Goal: Transaction & Acquisition: Book appointment/travel/reservation

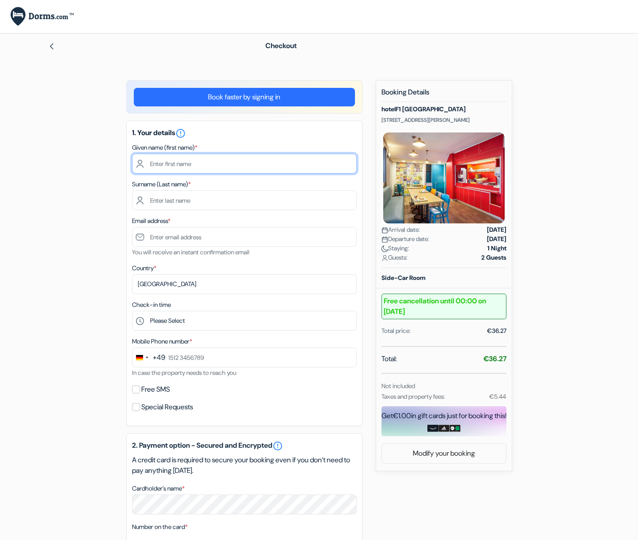
click at [195, 164] on input "text" at bounding box center [244, 164] width 225 height 20
type input "Elena"
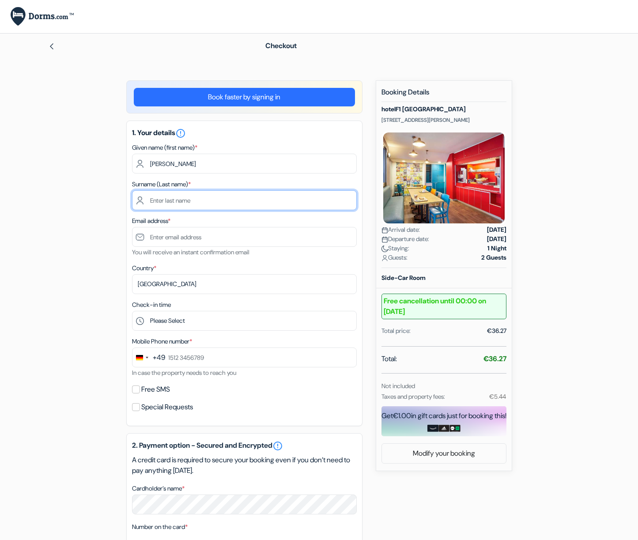
type input "Habich"
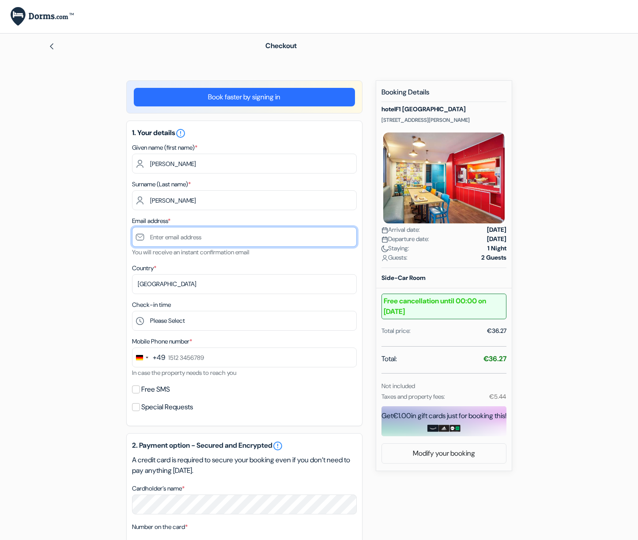
type input "[PERSON_NAME][EMAIL_ADDRESS][PERSON_NAME][DOMAIN_NAME]"
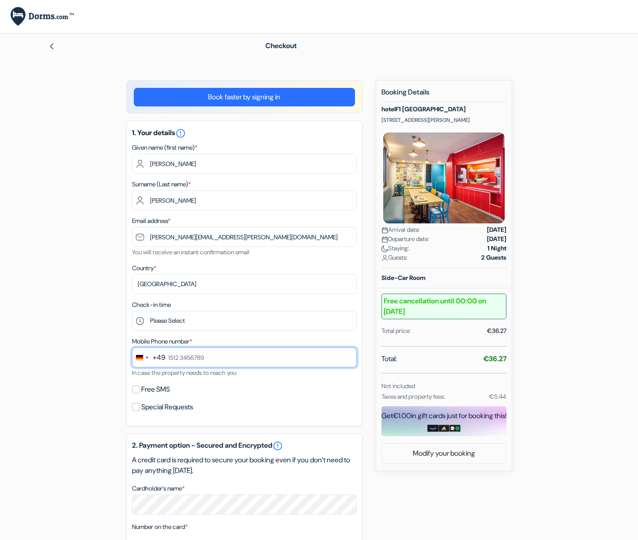
type input "01788065929"
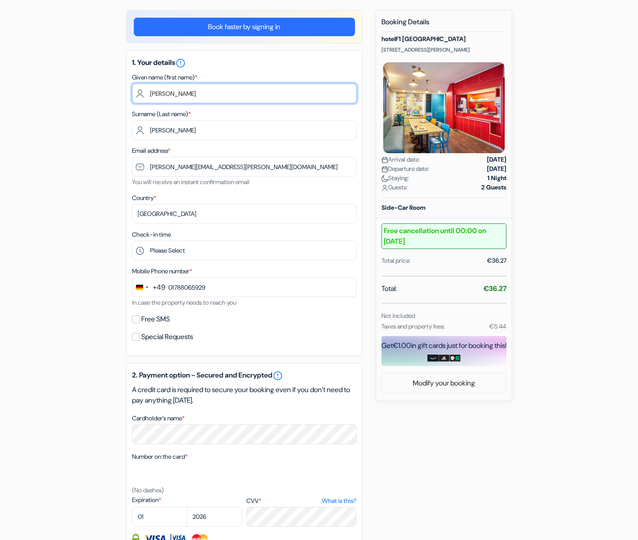
scroll to position [81, 0]
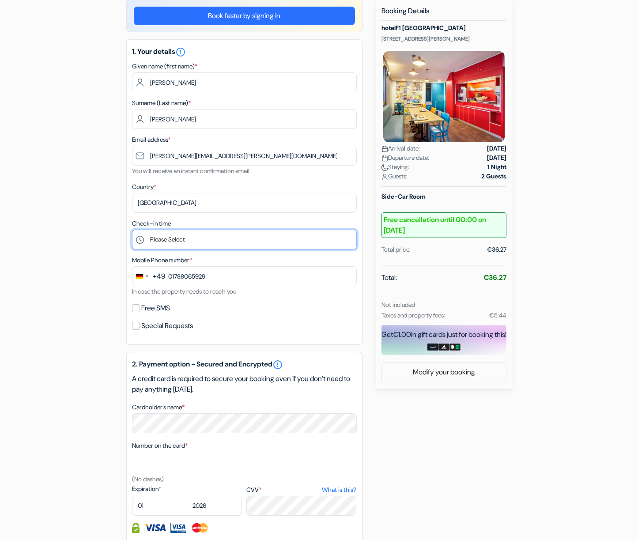
click at [194, 241] on select "Please Select 14:00 15:00 16:00 17:00 18:00 19:00 20:00 21:00 22:00 23:00 0:00" at bounding box center [244, 240] width 225 height 20
click at [132, 230] on select "Please Select 14:00 15:00 16:00 17:00 18:00 19:00 20:00 21:00 22:00 23:00 0:00" at bounding box center [244, 240] width 225 height 20
click at [180, 230] on select "Please Select 14:00 15:00 16:00 17:00 18:00 19:00 20:00 21:00 22:00 23:00 0:00" at bounding box center [244, 240] width 225 height 20
click at [132, 230] on select "Please Select 14:00 15:00 16:00 17:00 18:00 19:00 20:00 21:00 22:00 23:00 0:00" at bounding box center [244, 240] width 225 height 20
click at [161, 237] on select "Please Select 14:00 15:00 16:00 17:00 18:00 19:00 20:00 21:00 22:00 23:00 0:00" at bounding box center [244, 240] width 225 height 20
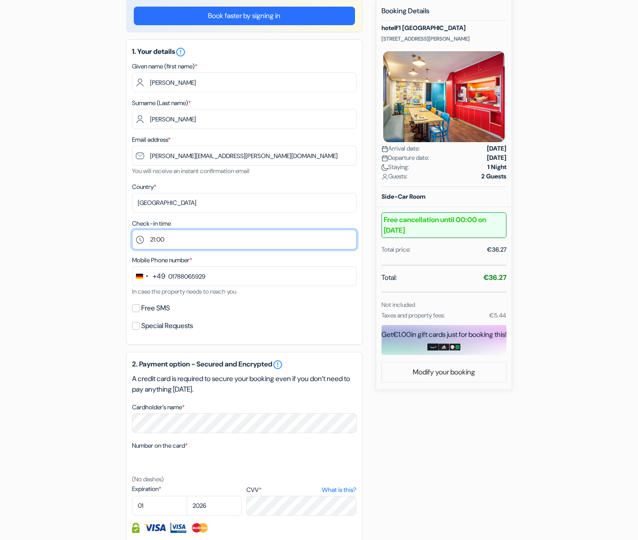
select select "22"
click at [132, 230] on select "Please Select 14:00 15:00 16:00 17:00 18:00 19:00 20:00 21:00 22:00 23:00 0:00" at bounding box center [244, 240] width 225 height 20
click at [137, 309] on input "Free SMS" at bounding box center [136, 308] width 8 height 8
checkbox input "true"
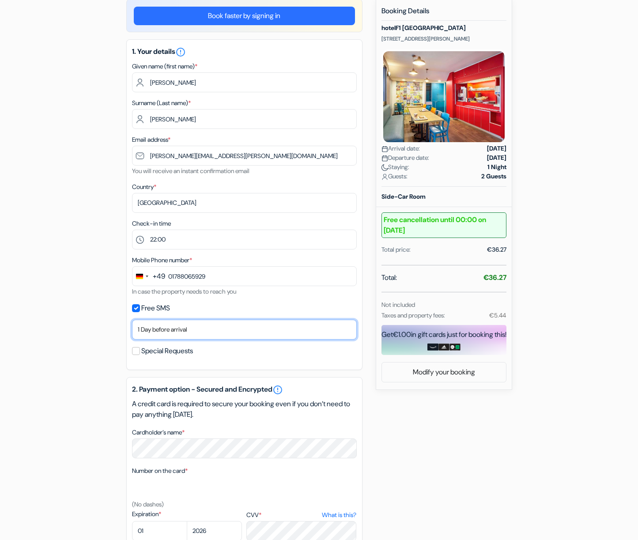
click at [185, 330] on select "No thank you Send now Arrival day 1 Day before arrival 2 Days before arrival 3 …" at bounding box center [244, 330] width 225 height 20
click at [132, 320] on select "No thank you Send now Arrival day 1 Day before arrival 2 Days before arrival 3 …" at bounding box center [244, 330] width 225 height 20
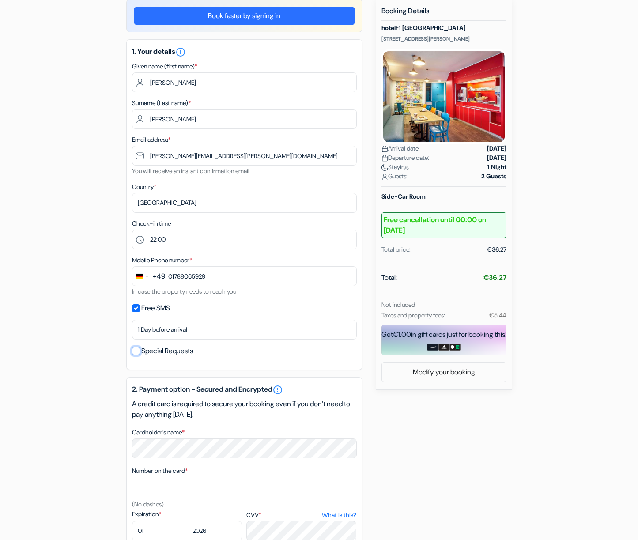
click at [139, 352] on input "Special Requests" at bounding box center [136, 351] width 8 height 8
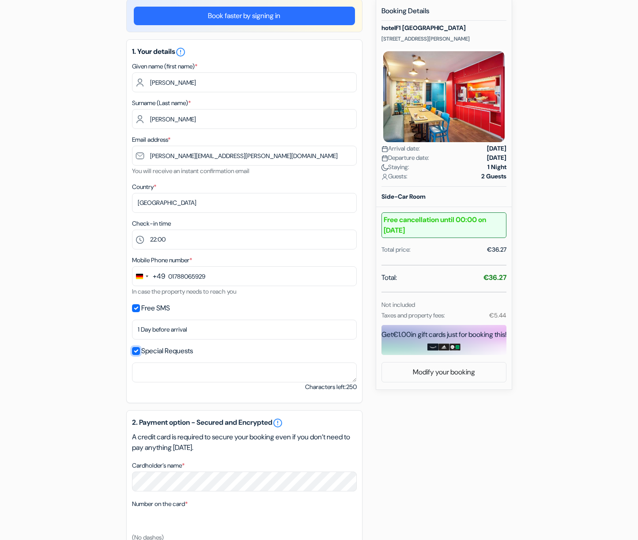
click at [139, 352] on input "Special Requests" at bounding box center [136, 351] width 8 height 8
checkbox input "false"
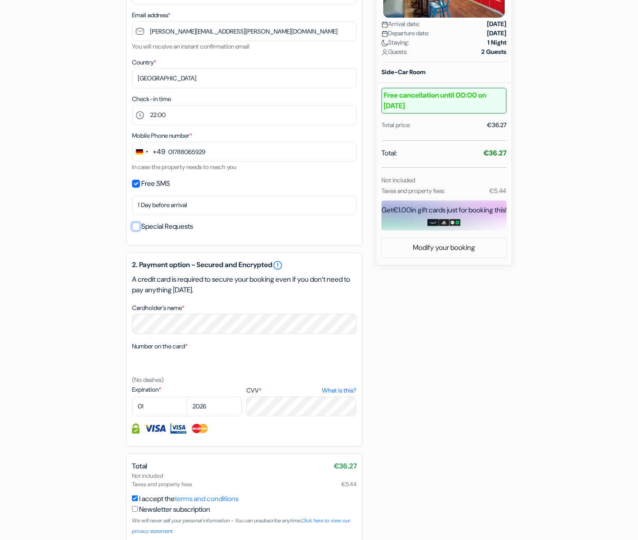
scroll to position [247, 0]
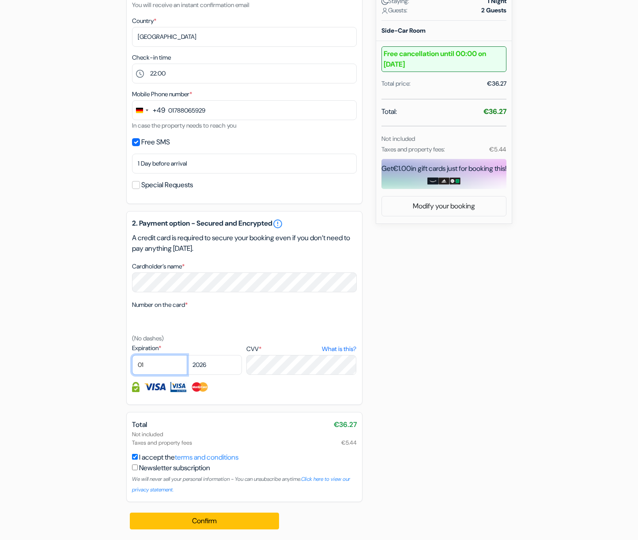
click at [156, 365] on select "01 02 03 04 05 06 07 08 09 10 11 12" at bounding box center [159, 365] width 55 height 20
select select "08"
click at [132, 355] on select "01 02 03 04 05 06 07 08 09 10 11 12" at bounding box center [159, 365] width 55 height 20
click at [208, 363] on select "2025 2026 2027 2028 2029 2030 2031 2032 2033 2034 2035 2036 2037 2038 2039 2040…" at bounding box center [214, 365] width 55 height 20
select select "2030"
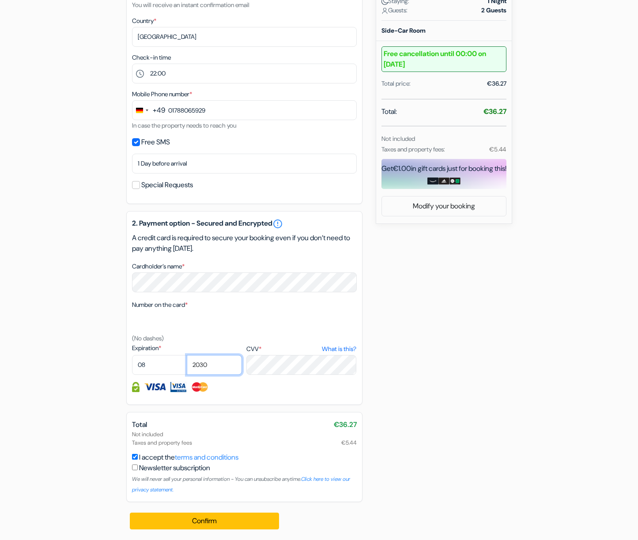
click at [187, 355] on select "2025 2026 2027 2028 2029 2030 2031 2032 2033 2034 2035 2036 2037 2038 2039 2040…" at bounding box center [214, 365] width 55 height 20
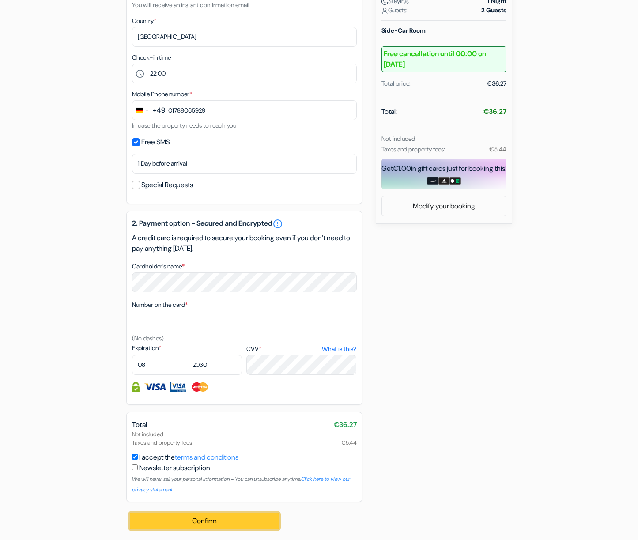
click at [190, 525] on button "Confirm Loading..." at bounding box center [205, 521] width 150 height 17
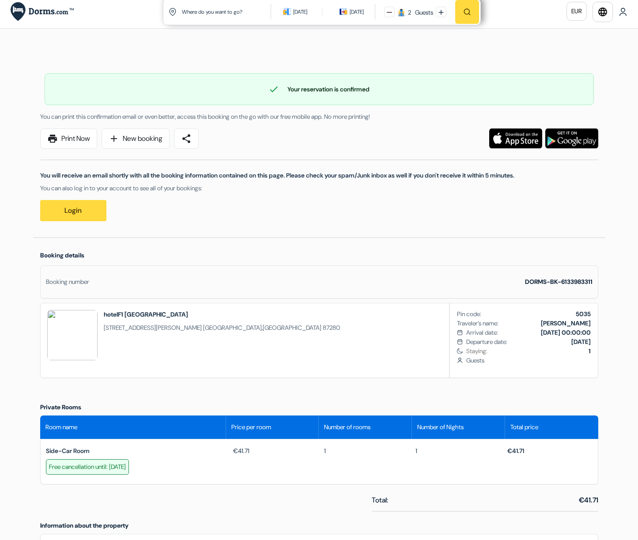
scroll to position [7, 0]
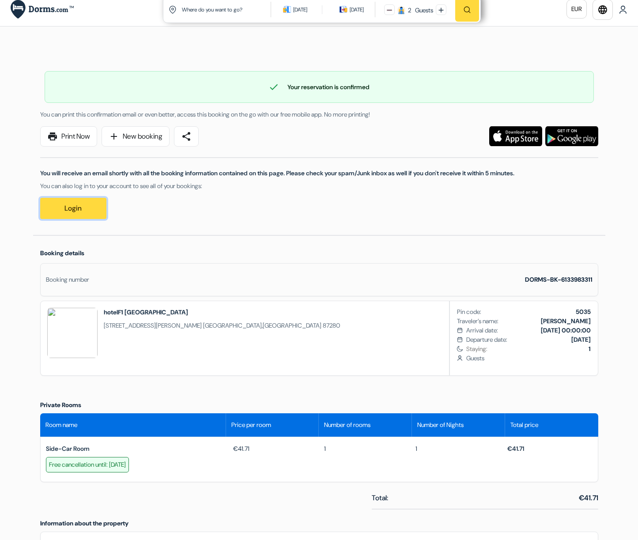
click at [92, 209] on link "Login" at bounding box center [73, 208] width 66 height 21
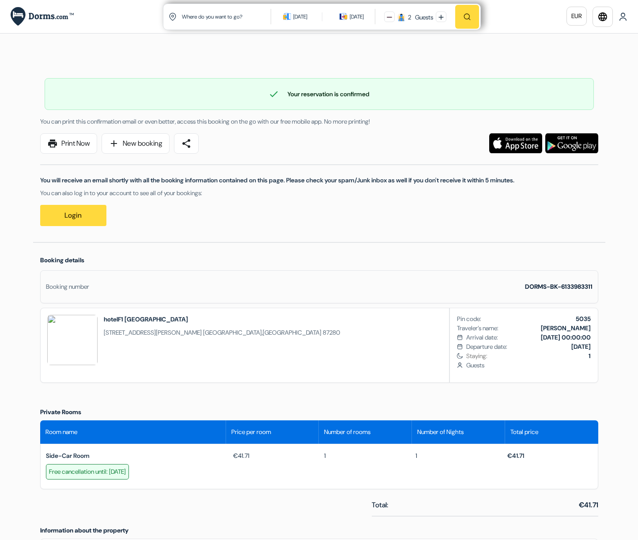
click at [64, 343] on img at bounding box center [72, 340] width 50 height 50
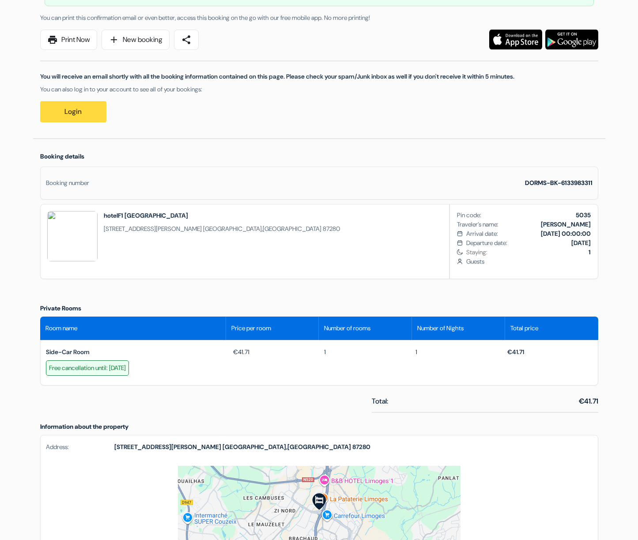
scroll to position [105, 0]
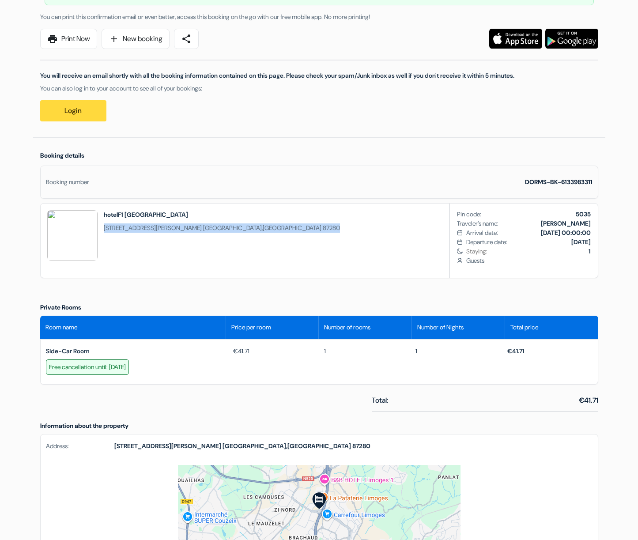
drag, startPoint x: 239, startPoint y: 227, endPoint x: 102, endPoint y: 230, distance: 136.1
click at [103, 230] on div "hotelF1 Limoges 44 Rue Frédéric Bastiat Limoges , France 87280" at bounding box center [194, 241] width 306 height 74
copy span "44 Rue Frédéric Bastiat Limoges , France 87280"
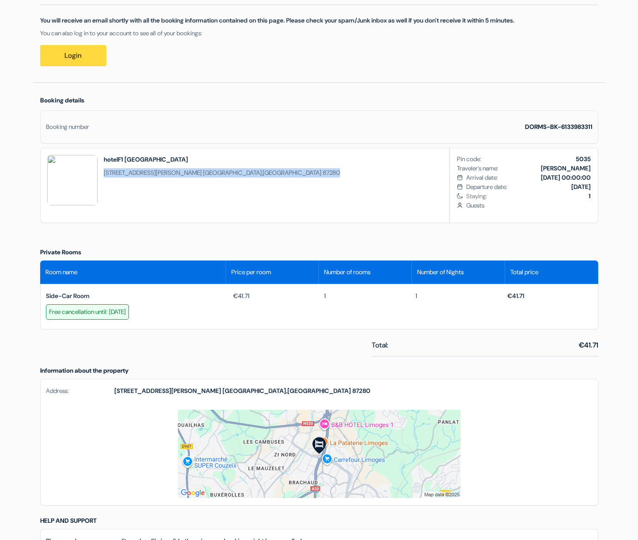
scroll to position [171, 0]
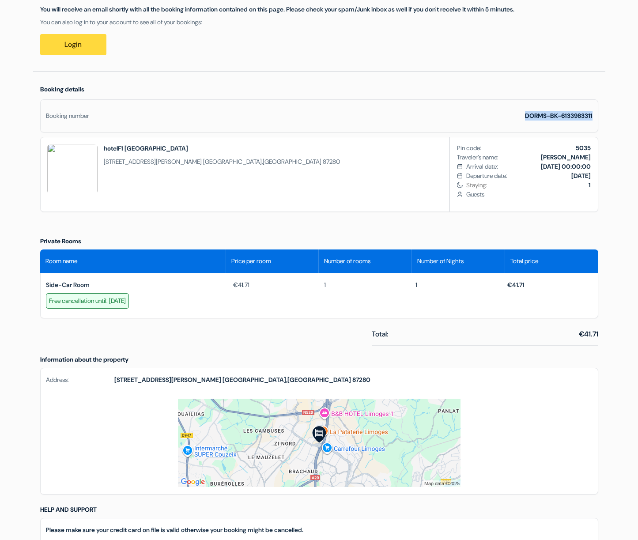
drag, startPoint x: 523, startPoint y: 115, endPoint x: 626, endPoint y: 116, distance: 102.9
click at [626, 116] on div "Language Close Currency Close Download App" at bounding box center [319, 232] width 638 height 807
copy strong "DORMS-BK-6133983311"
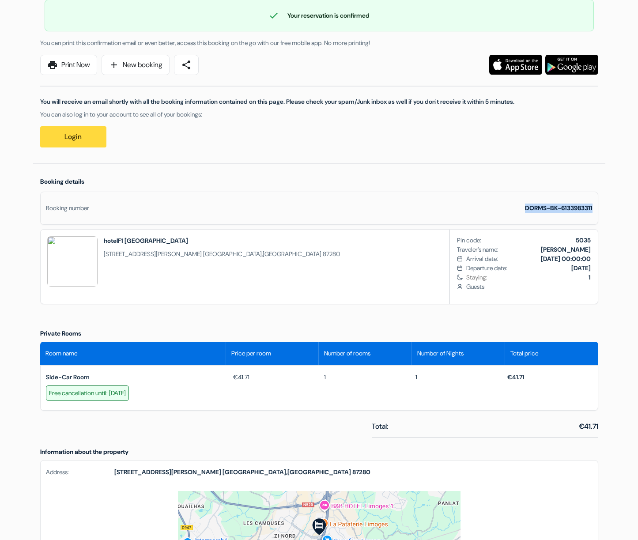
scroll to position [0, 0]
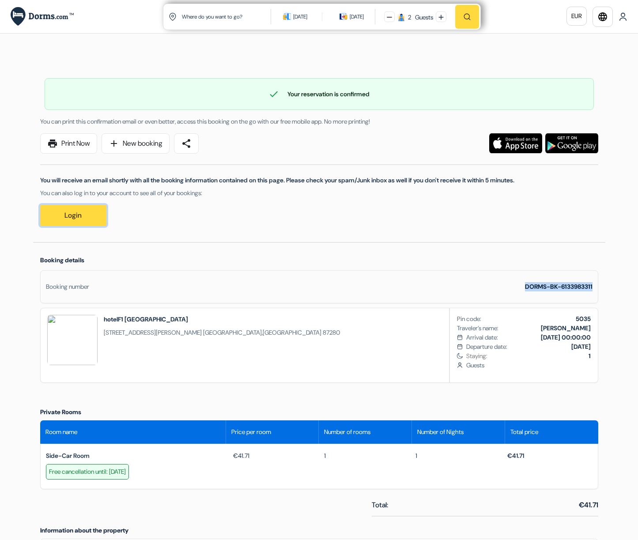
click at [100, 209] on link "Login" at bounding box center [73, 215] width 66 height 21
click at [87, 217] on link "Login" at bounding box center [73, 215] width 66 height 21
click at [80, 208] on link "Login" at bounding box center [73, 215] width 66 height 21
